Goal: Task Accomplishment & Management: Manage account settings

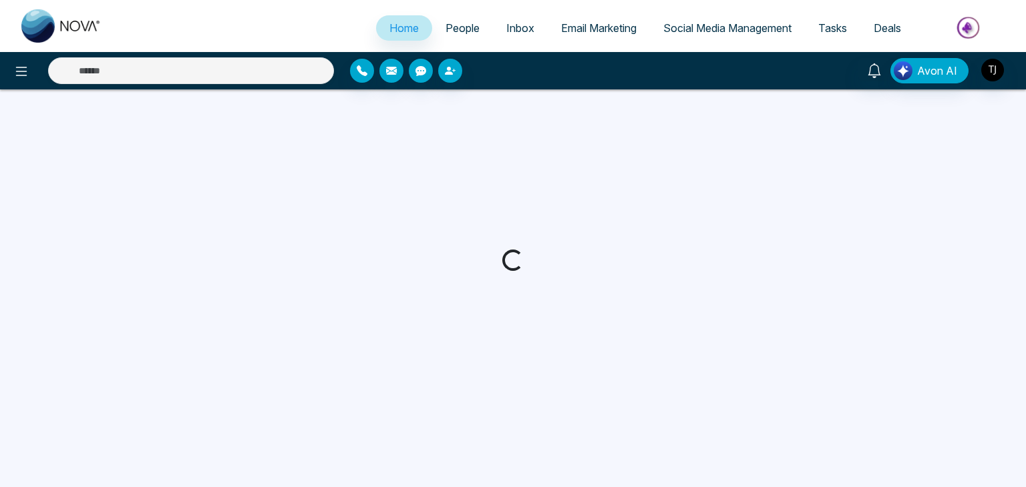
select select "*"
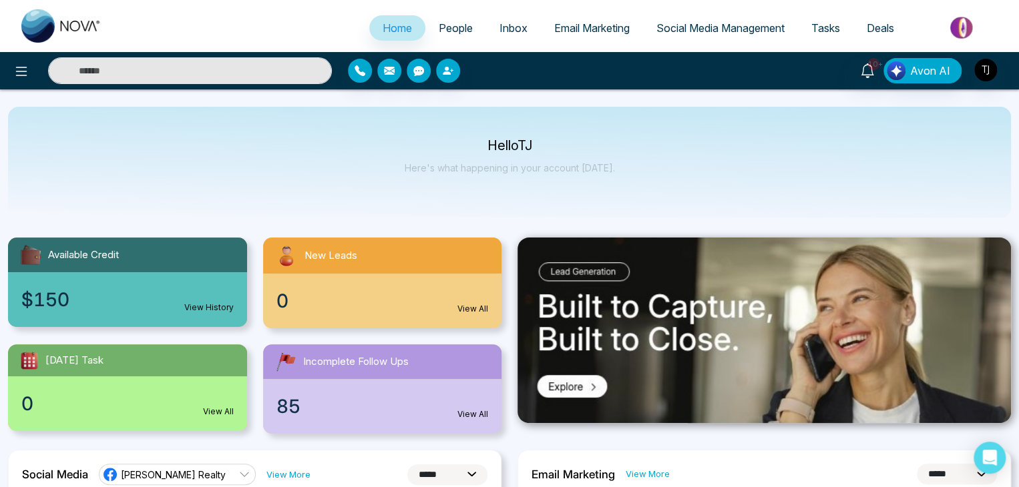
click at [616, 201] on div "Hello [PERSON_NAME] Here's what happening in your account [DATE]." at bounding box center [509, 162] width 1003 height 111
click at [993, 70] on img "button" at bounding box center [985, 70] width 23 height 23
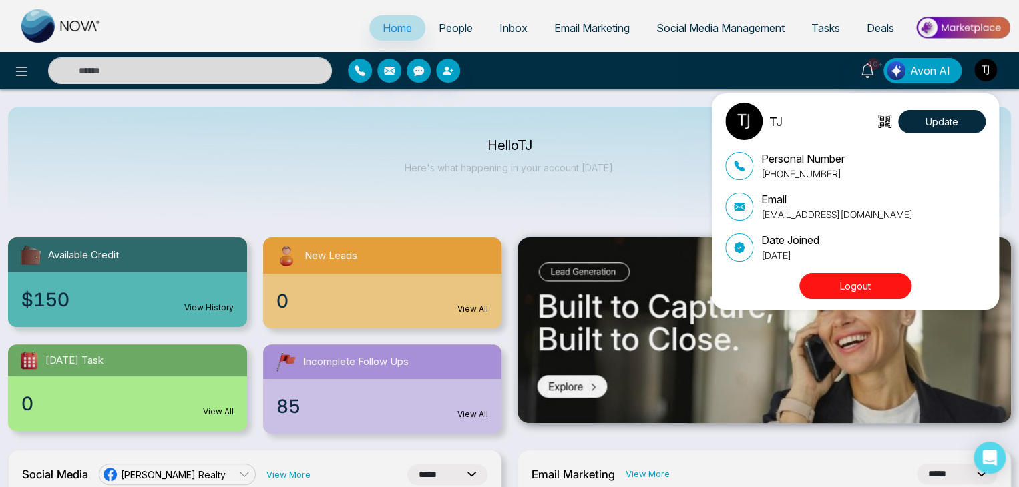
click at [794, 352] on div "TJ Update Personal Number [PHONE_NUMBER] Email [EMAIL_ADDRESS][DOMAIN_NAME] Dat…" at bounding box center [509, 243] width 1019 height 487
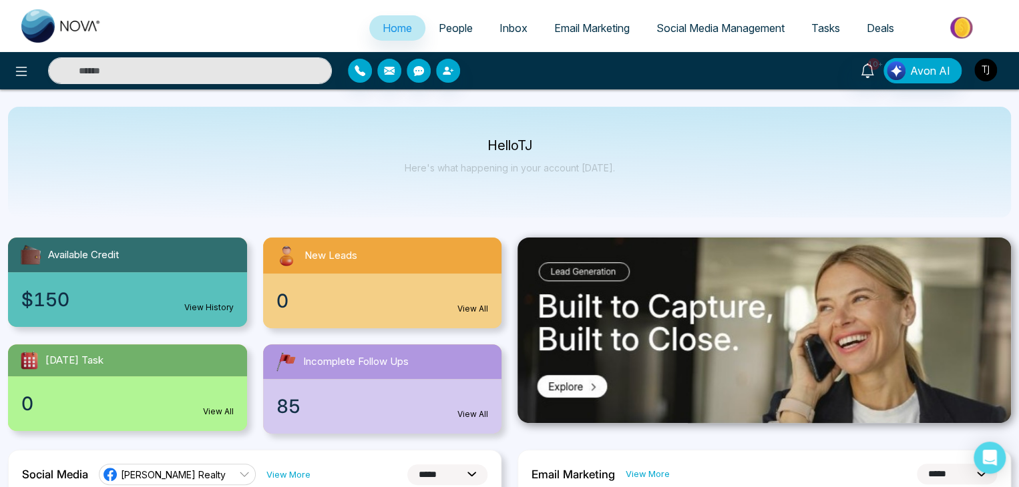
click at [986, 77] on img "button" at bounding box center [985, 70] width 23 height 23
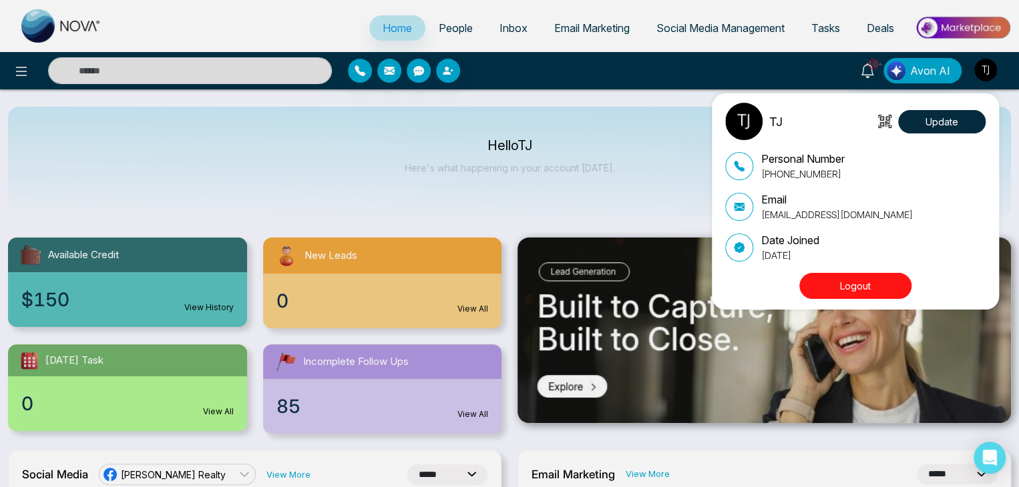
click at [863, 290] on button "Logout" at bounding box center [855, 286] width 112 height 26
